Goal: Information Seeking & Learning: Learn about a topic

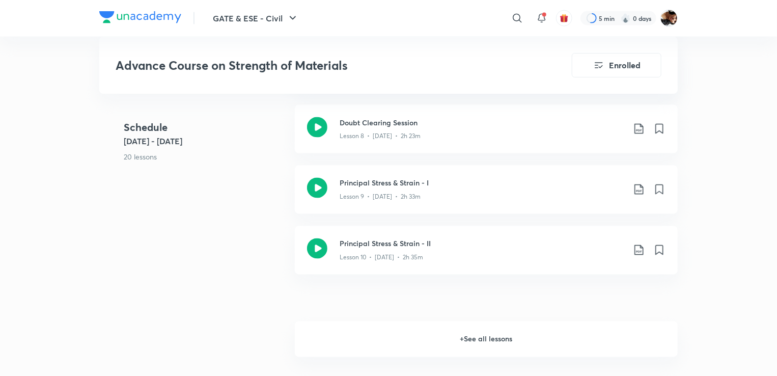
scroll to position [899, 0]
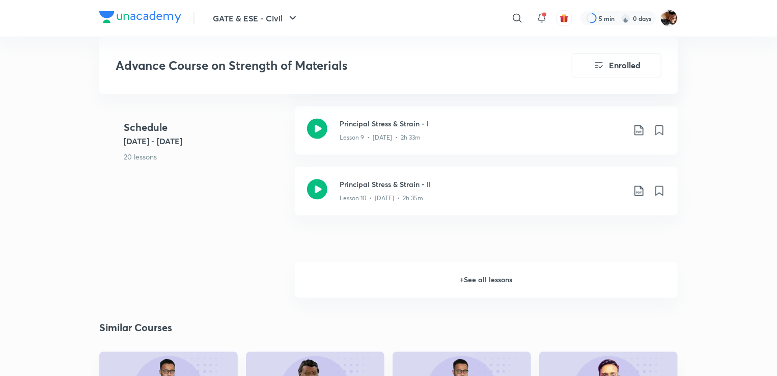
click at [497, 281] on h6 "+ See all lessons" at bounding box center [486, 280] width 383 height 36
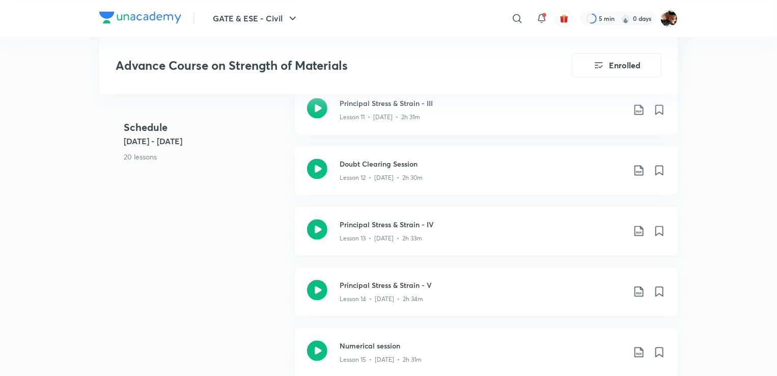
scroll to position [1074, 0]
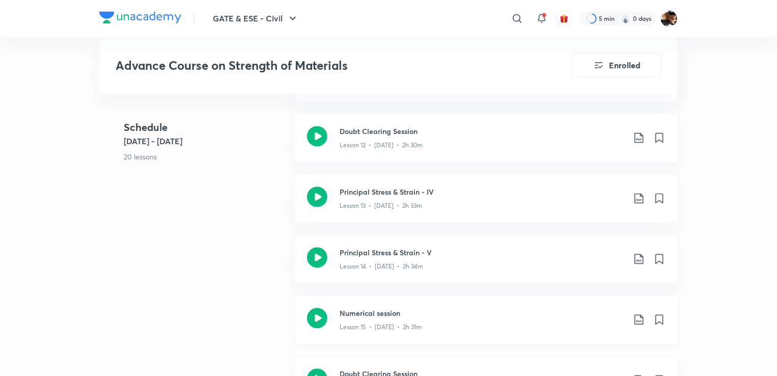
click at [323, 314] on icon at bounding box center [317, 317] width 20 height 20
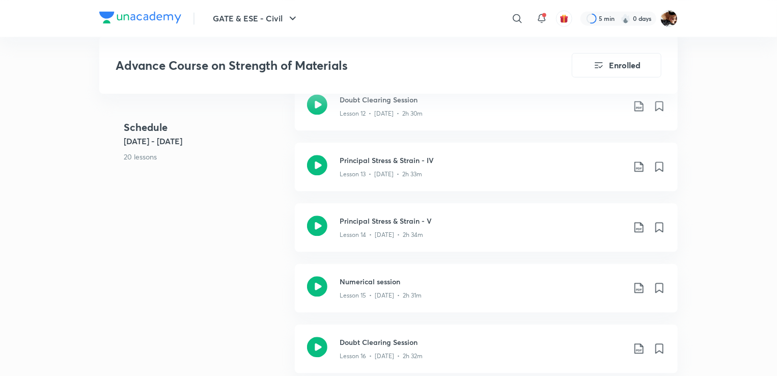
scroll to position [1140, 0]
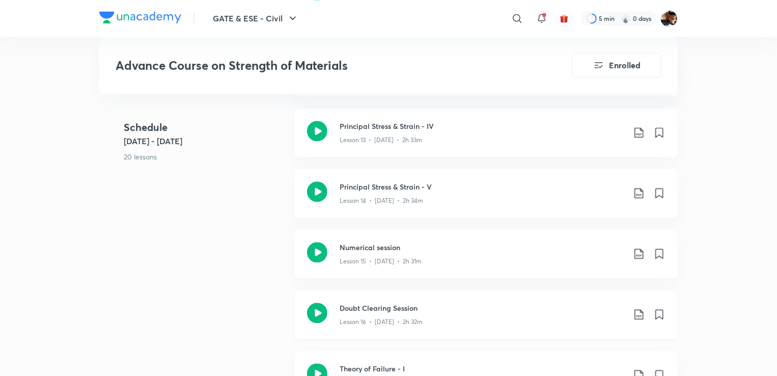
click at [324, 316] on icon at bounding box center [317, 312] width 20 height 20
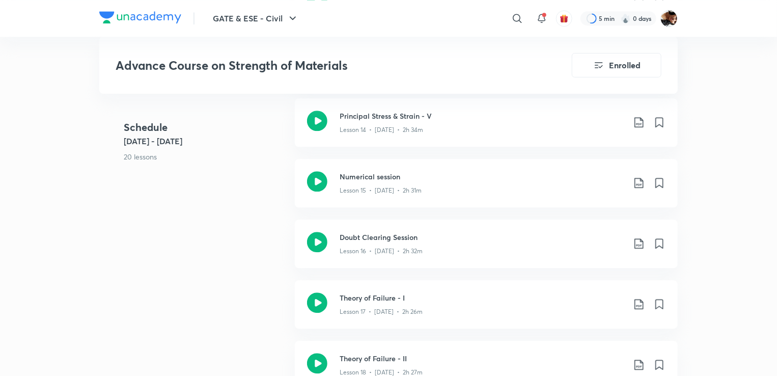
scroll to position [1211, 0]
click at [322, 248] on icon at bounding box center [317, 241] width 20 height 20
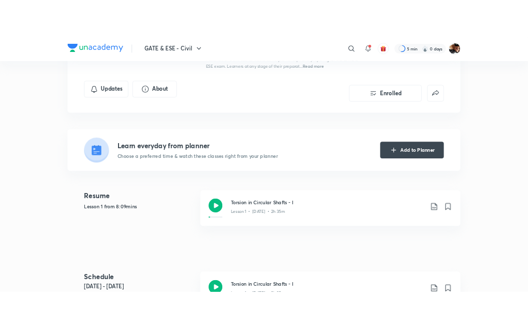
scroll to position [177, 0]
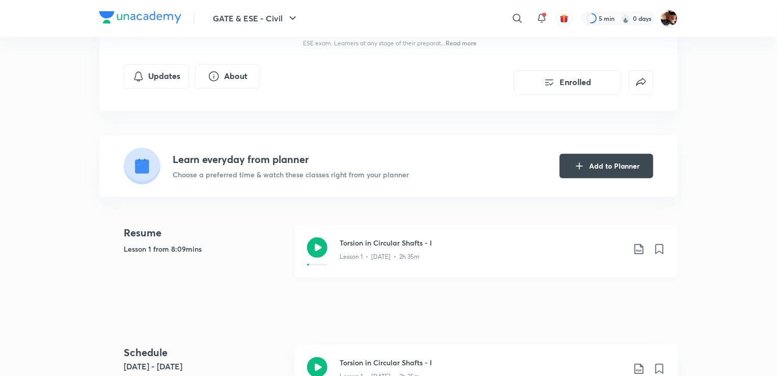
click at [321, 247] on icon at bounding box center [317, 247] width 20 height 20
